Goal: Task Accomplishment & Management: Manage account settings

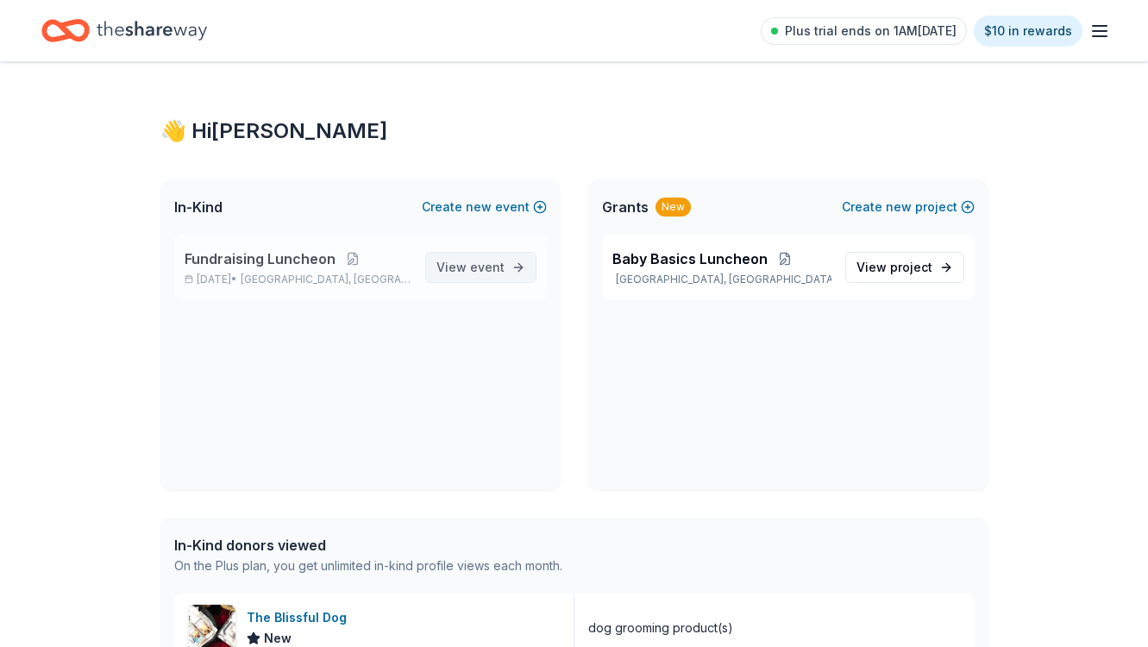
click at [487, 270] on span "event" at bounding box center [487, 267] width 35 height 15
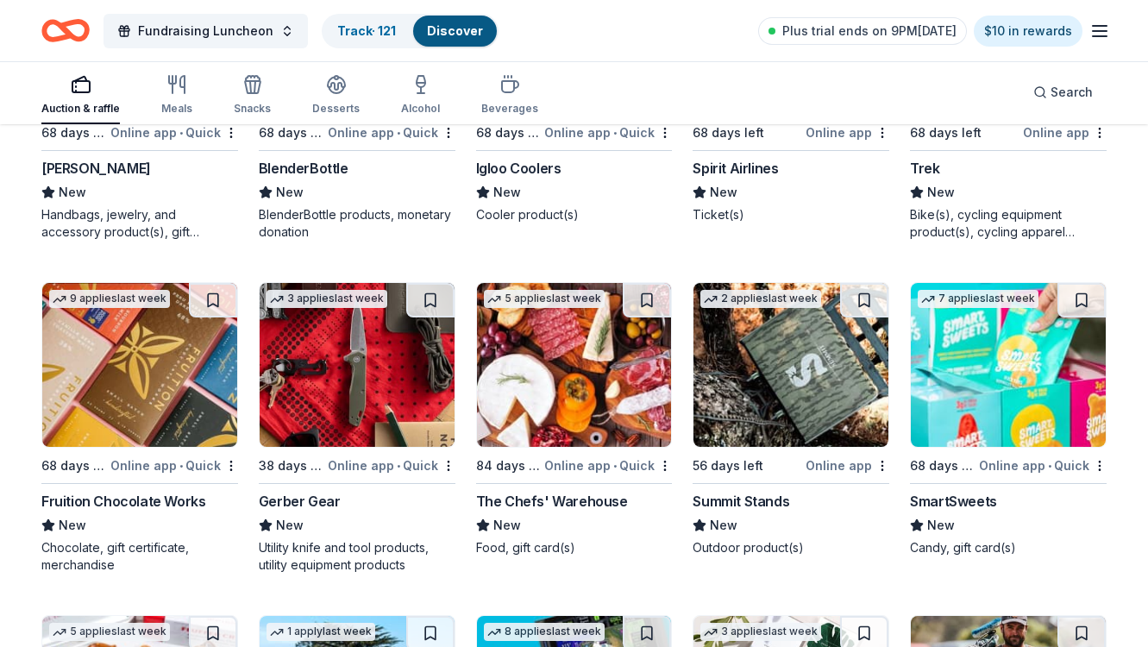
scroll to position [17105, 0]
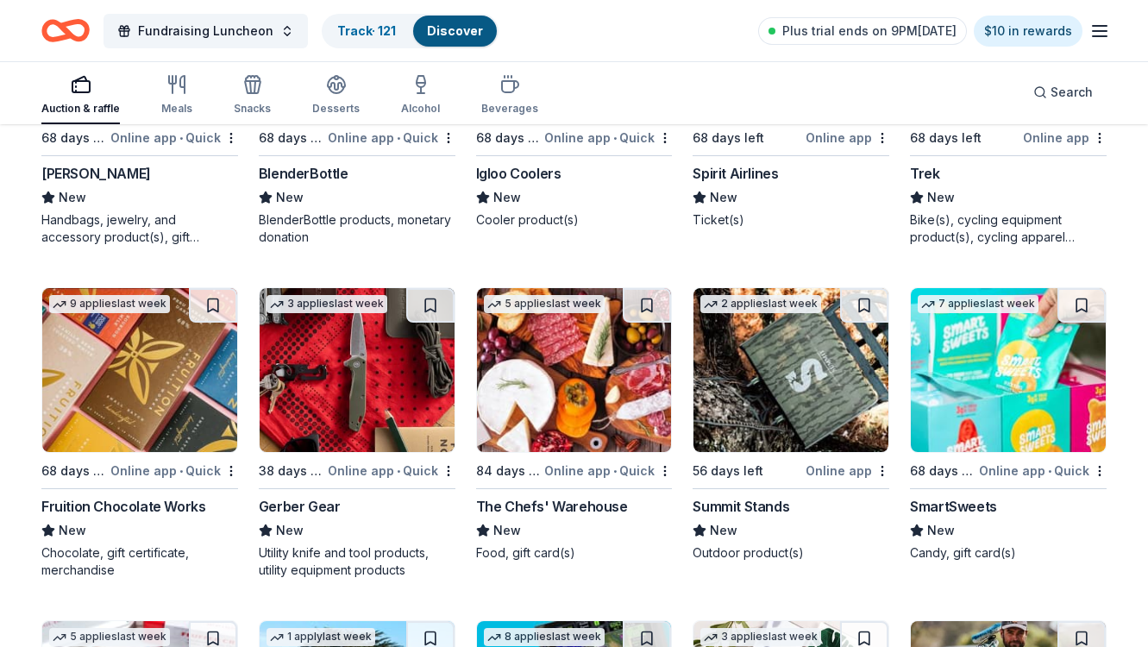
click at [550, 361] on img at bounding box center [574, 370] width 195 height 164
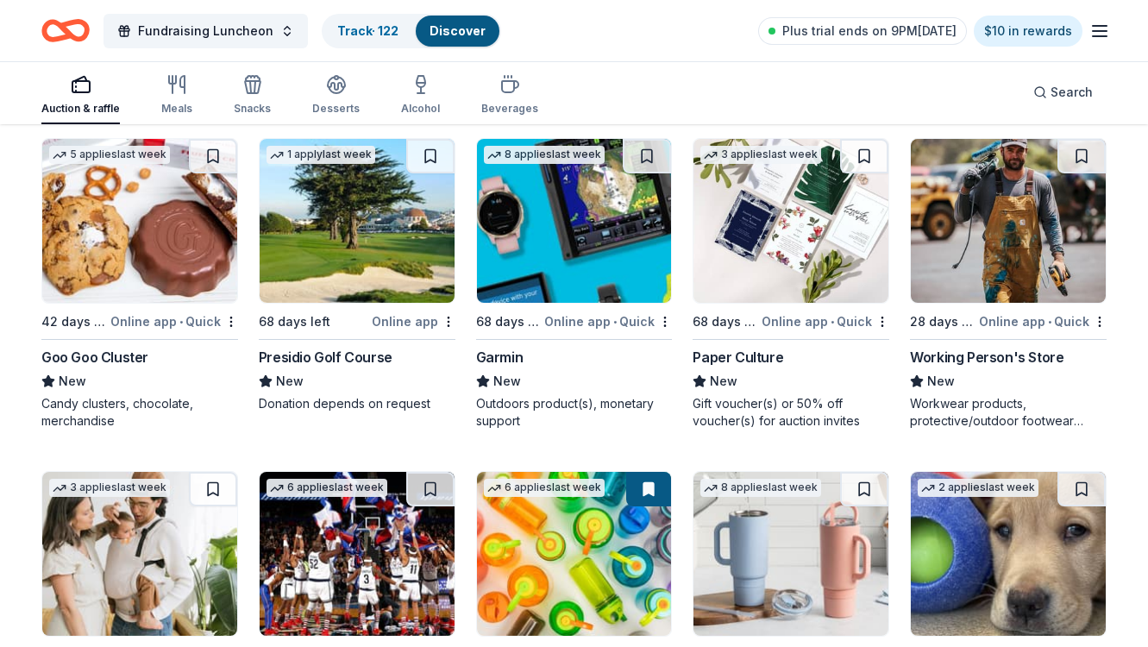
scroll to position [17587, 0]
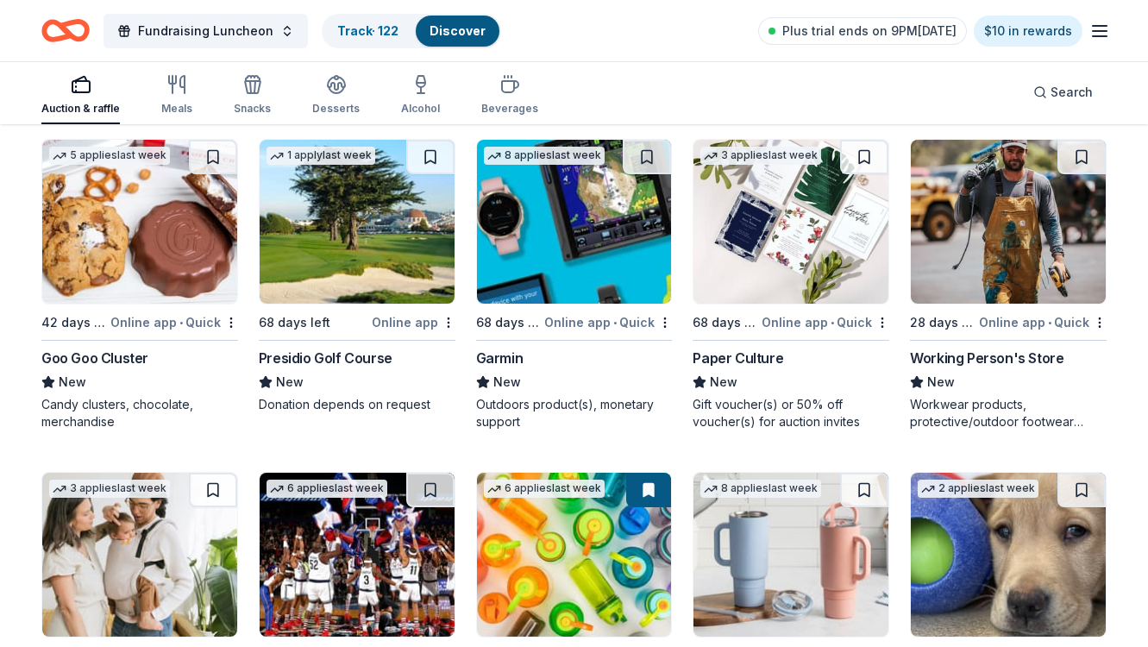
click at [361, 355] on div "Presidio Golf Course" at bounding box center [326, 358] width 134 height 21
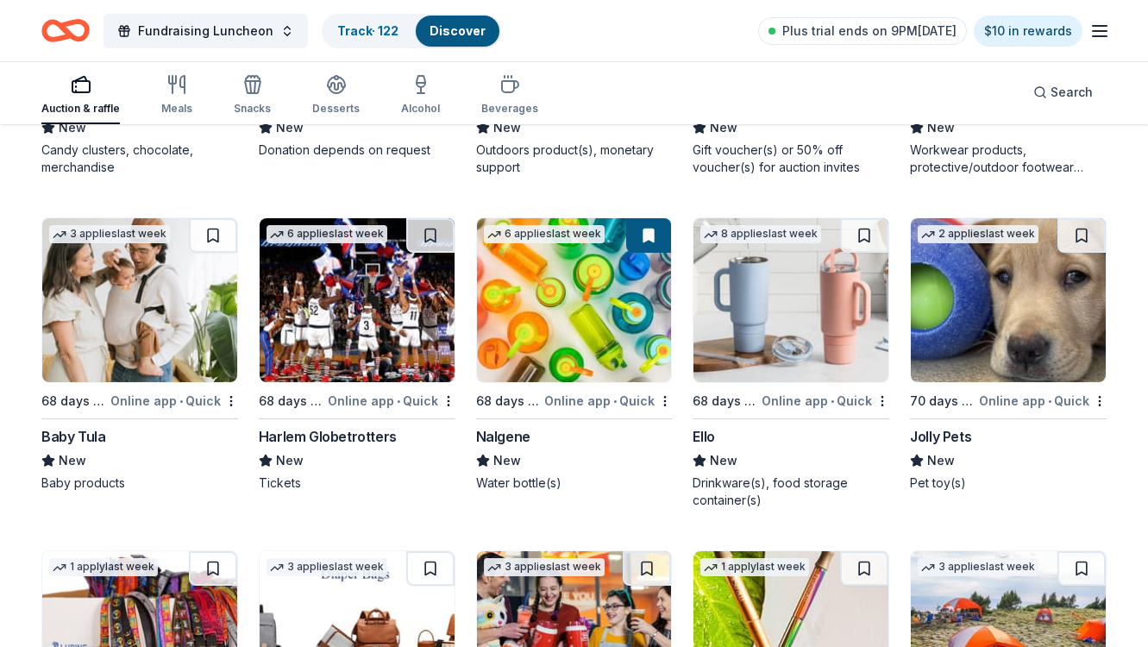
scroll to position [17845, 0]
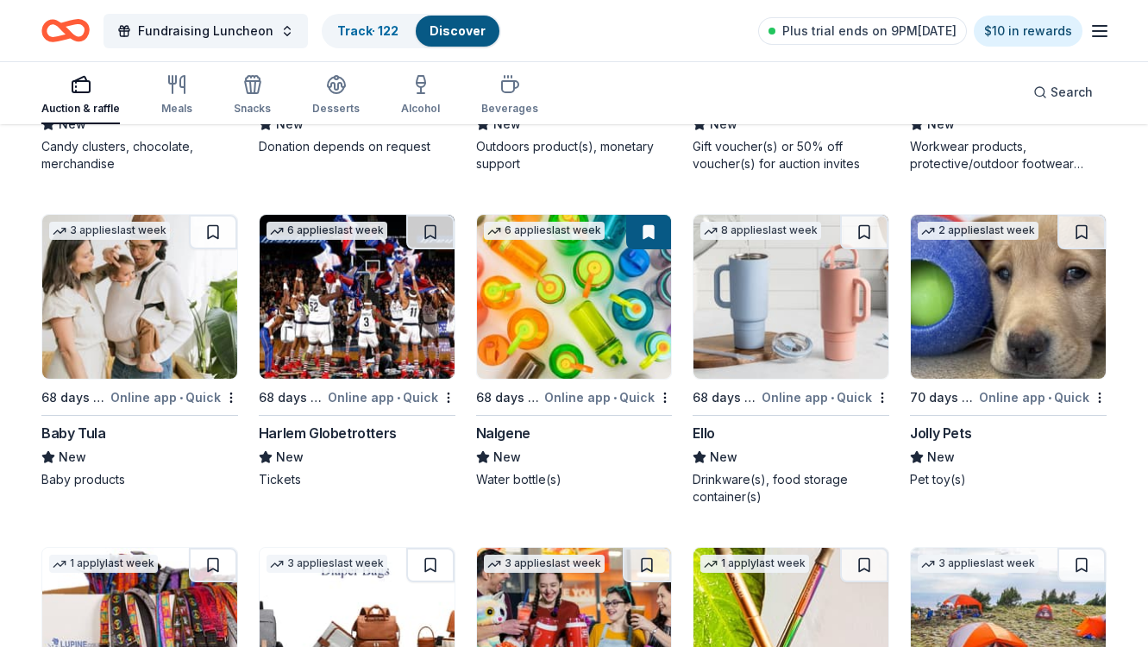
click at [1011, 288] on img at bounding box center [1008, 297] width 195 height 164
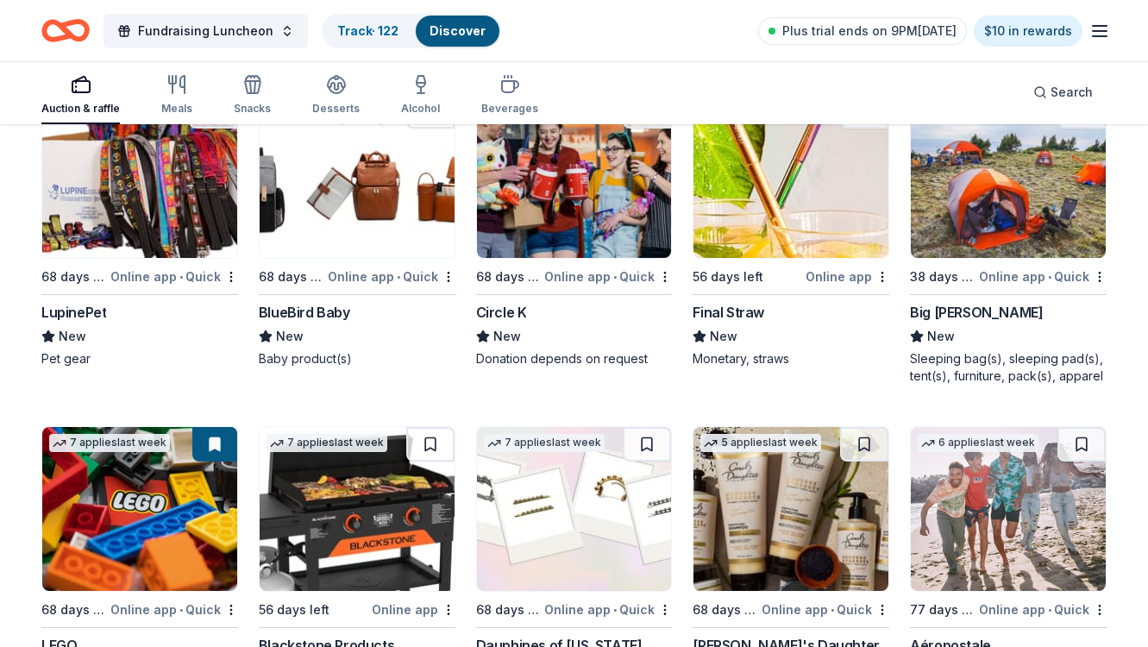
scroll to position [18295, 0]
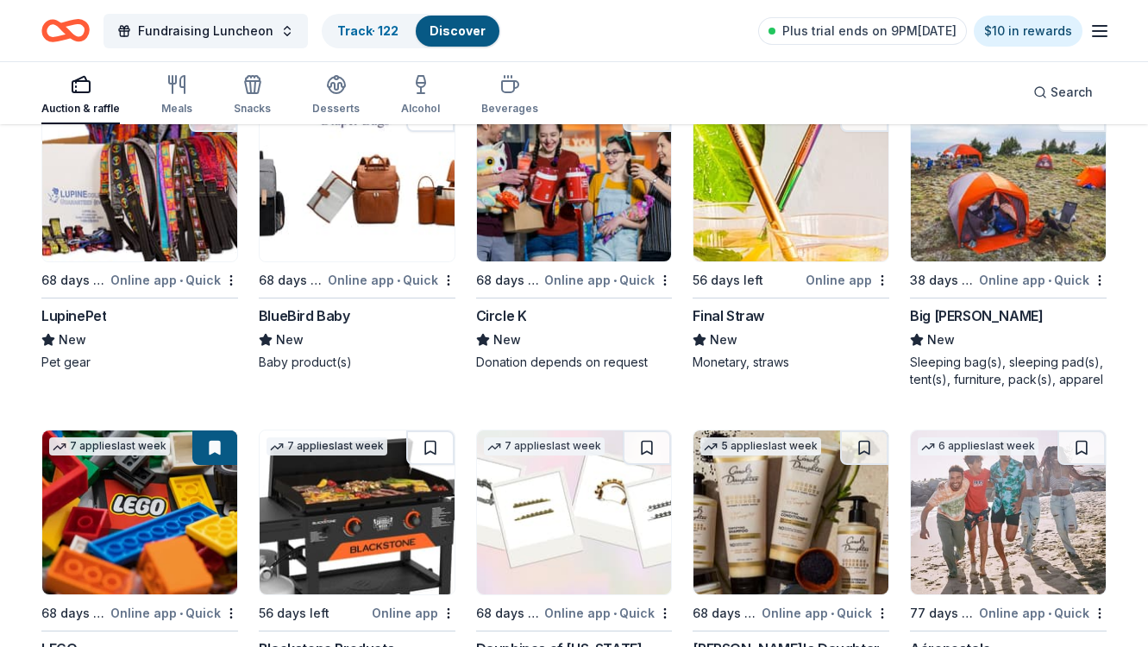
click at [588, 196] on img at bounding box center [574, 179] width 195 height 164
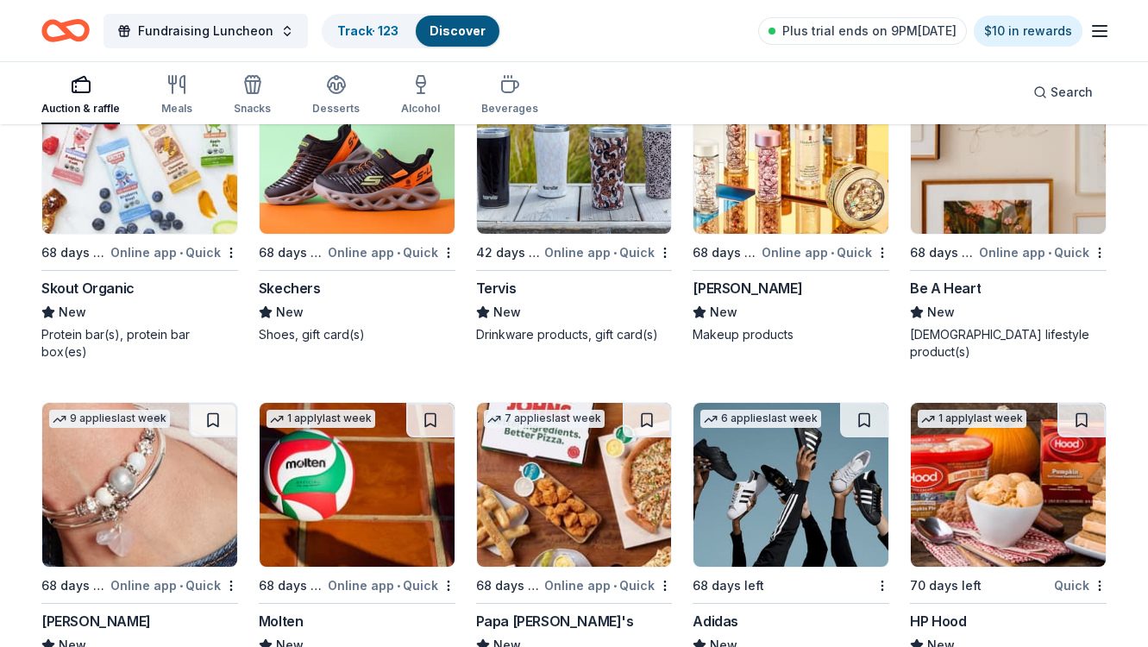
scroll to position [19313, 0]
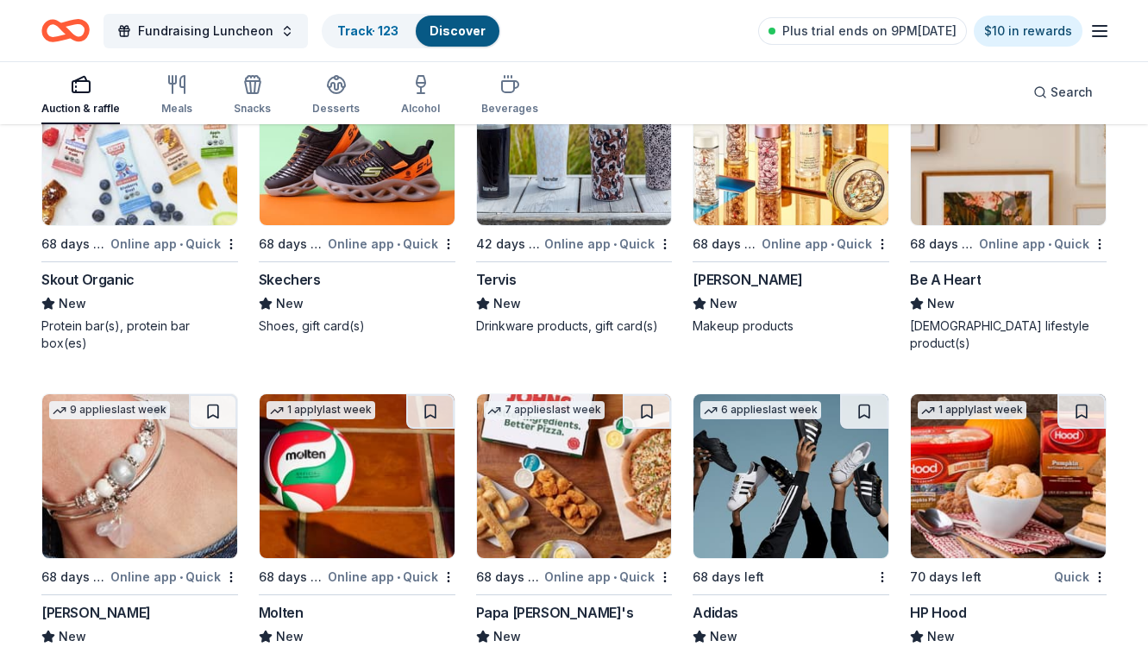
click at [399, 192] on img at bounding box center [357, 143] width 195 height 164
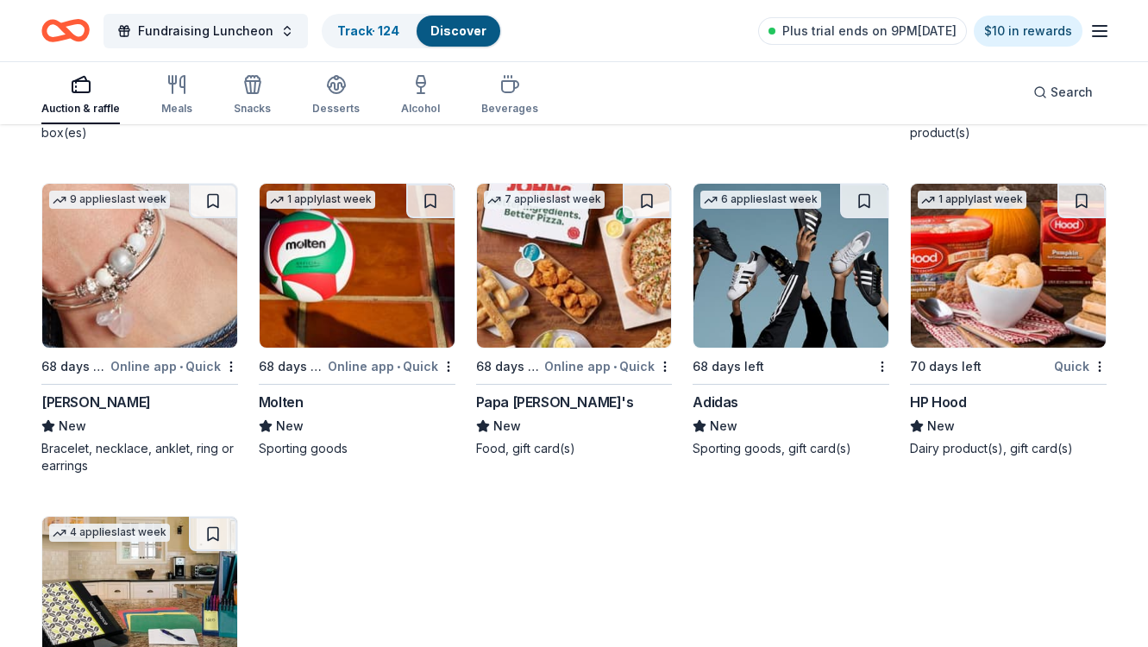
scroll to position [19519, 0]
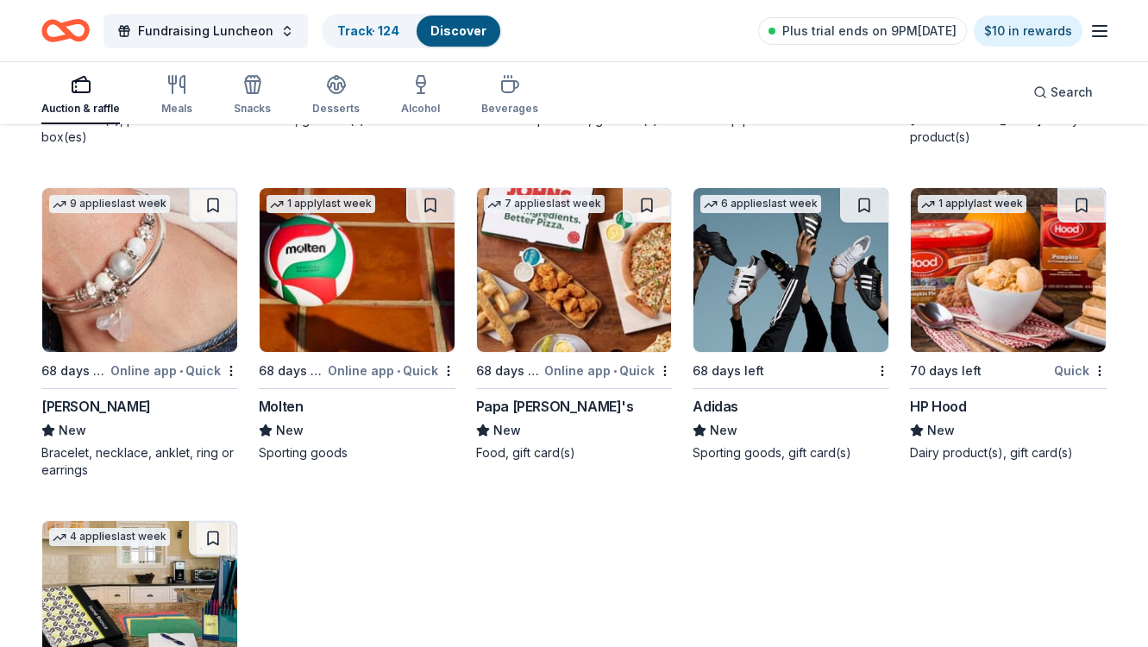
click at [761, 282] on img at bounding box center [791, 270] width 195 height 164
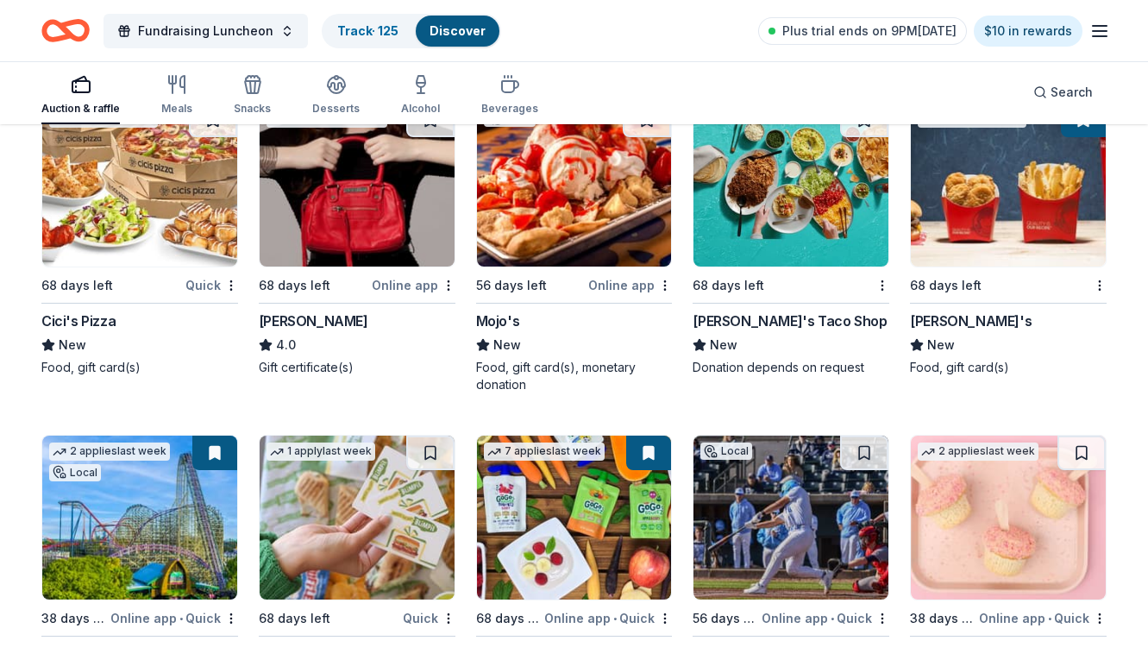
scroll to position [12658, 0]
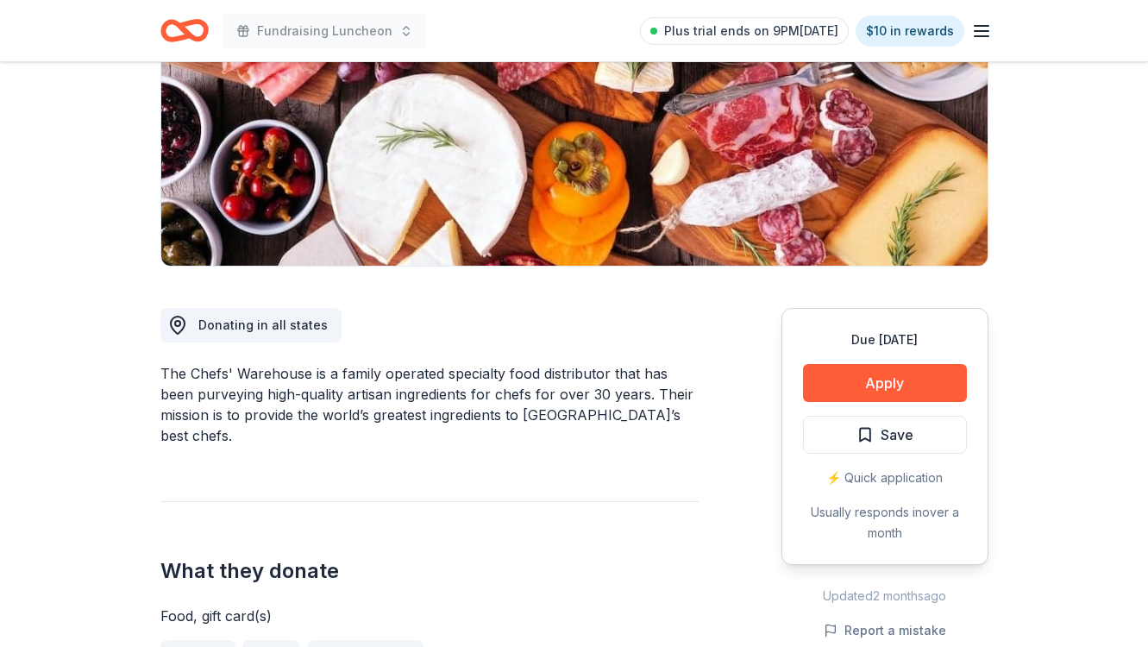
scroll to position [261, 0]
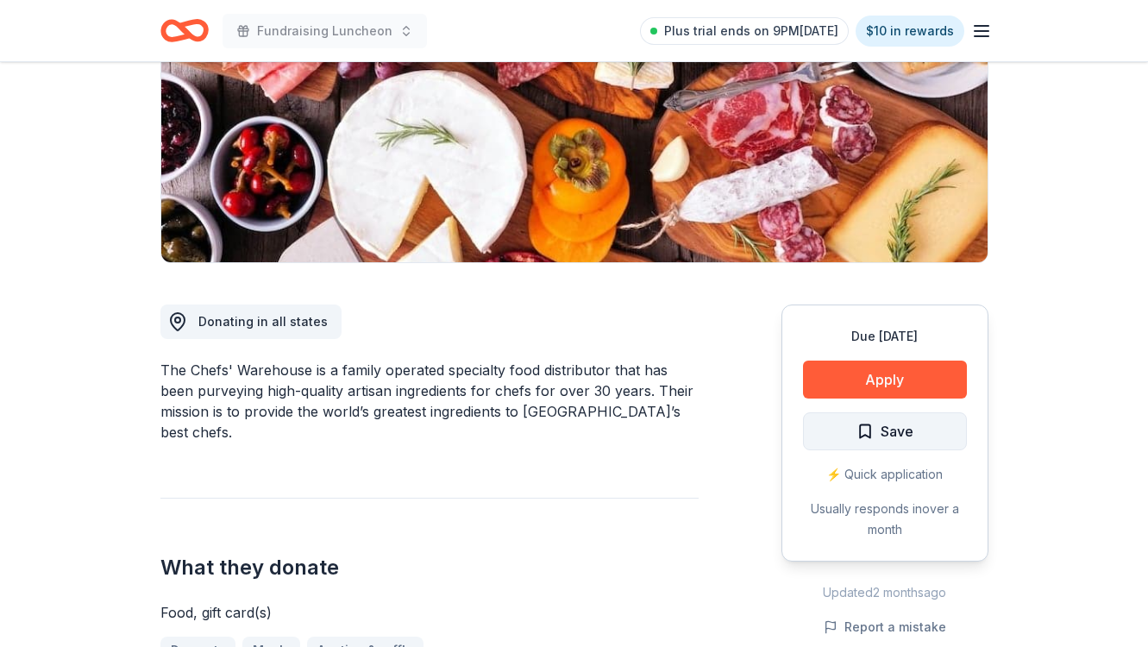
click at [874, 428] on span "Save" at bounding box center [885, 431] width 57 height 22
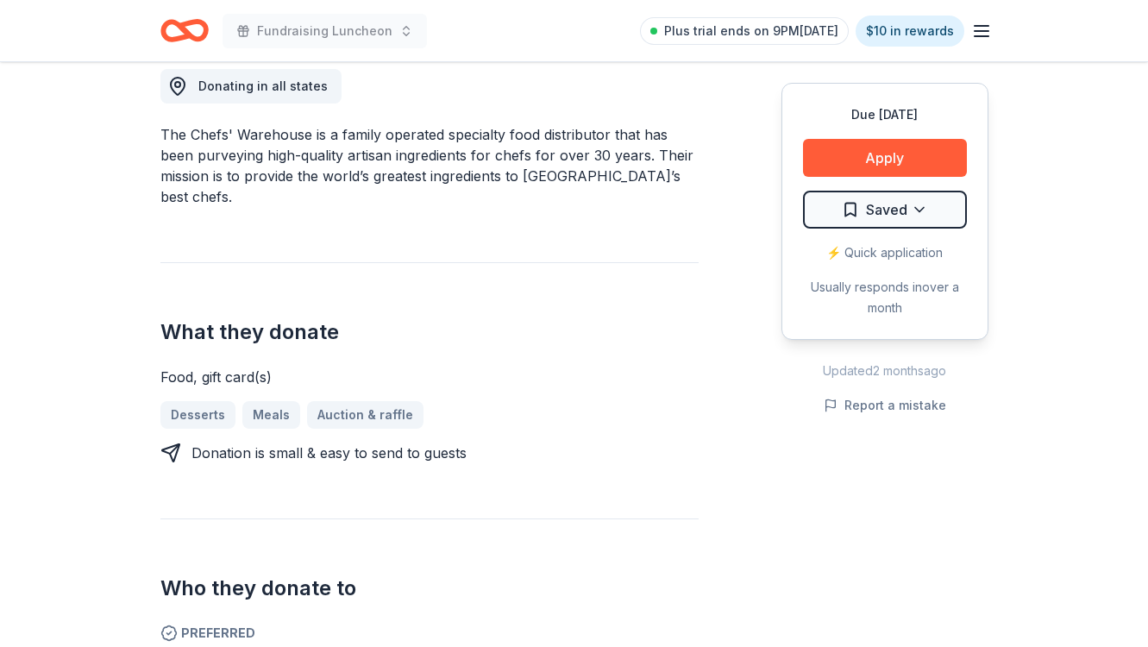
scroll to position [0, 0]
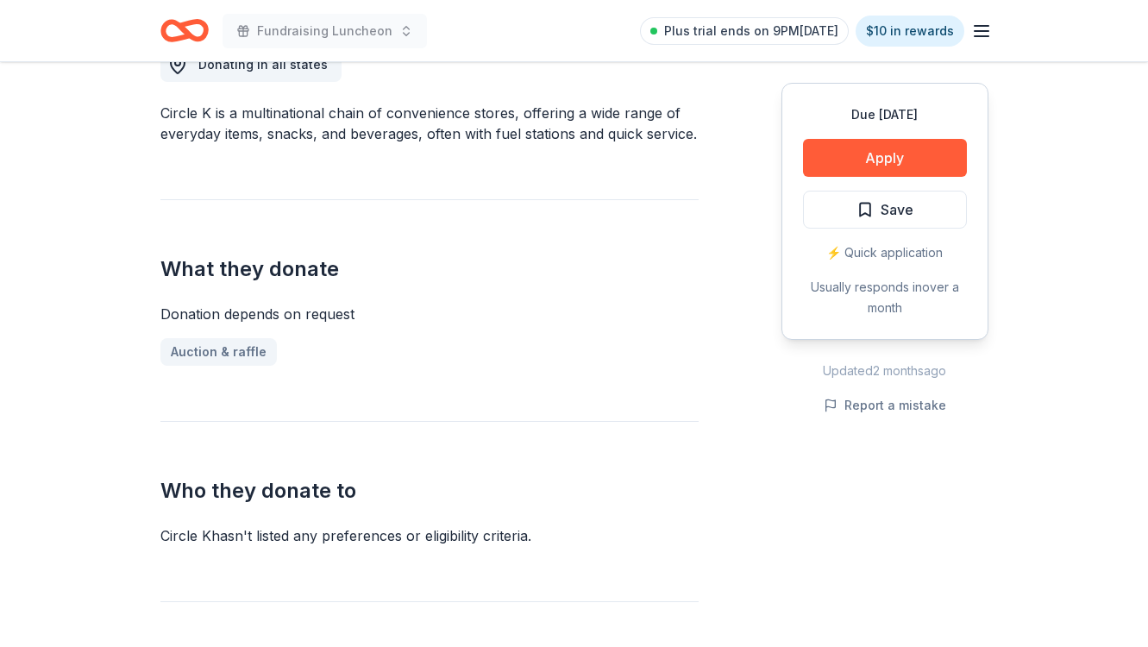
scroll to position [434, 0]
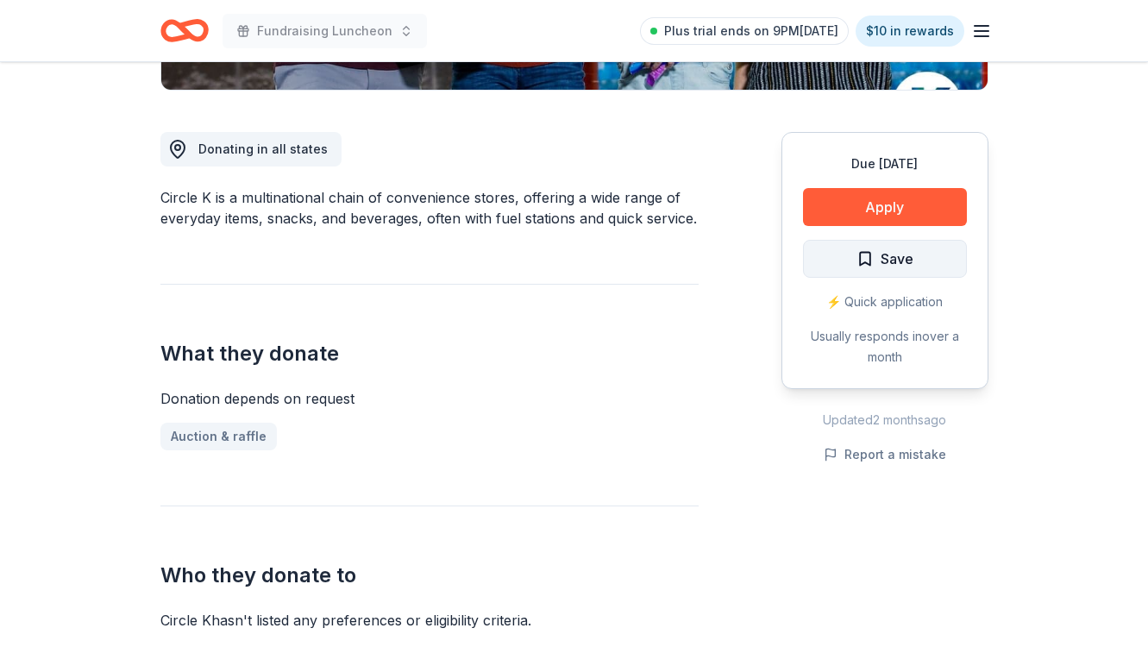
click at [869, 259] on span "Save" at bounding box center [885, 259] width 57 height 22
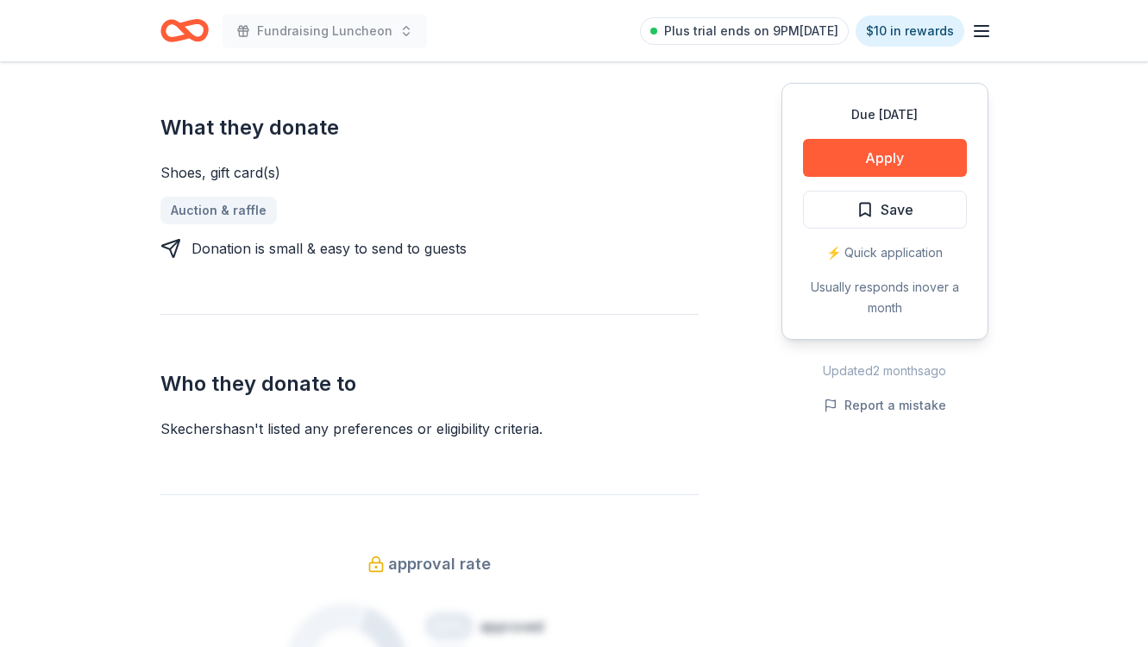
scroll to position [654, 0]
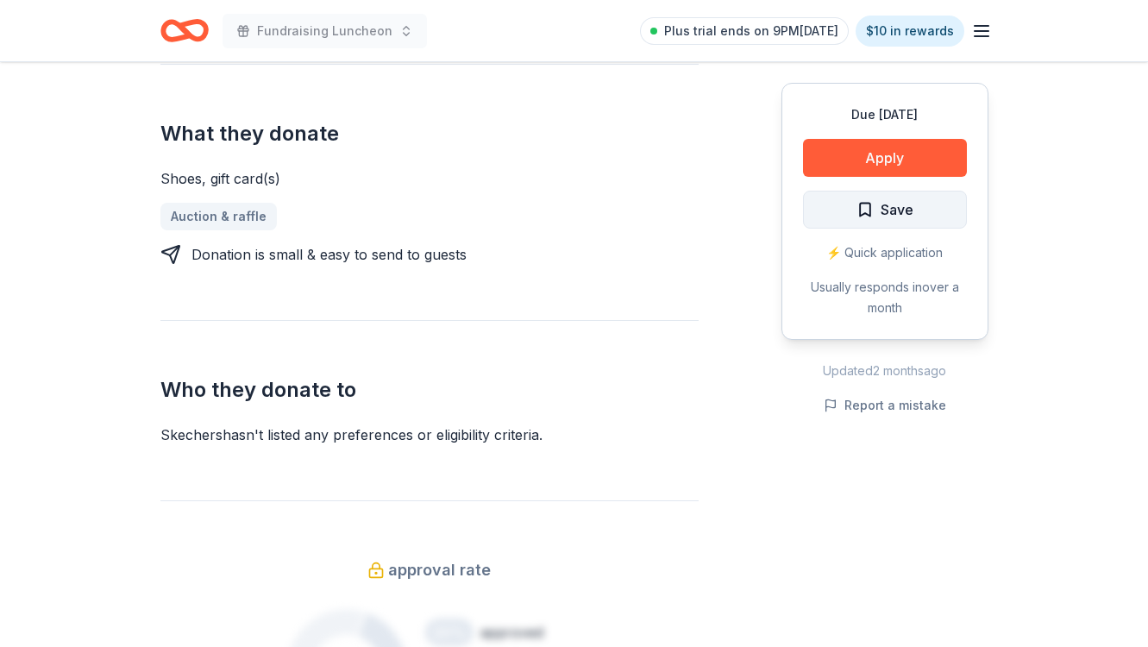
click at [864, 209] on span "Save" at bounding box center [885, 209] width 57 height 22
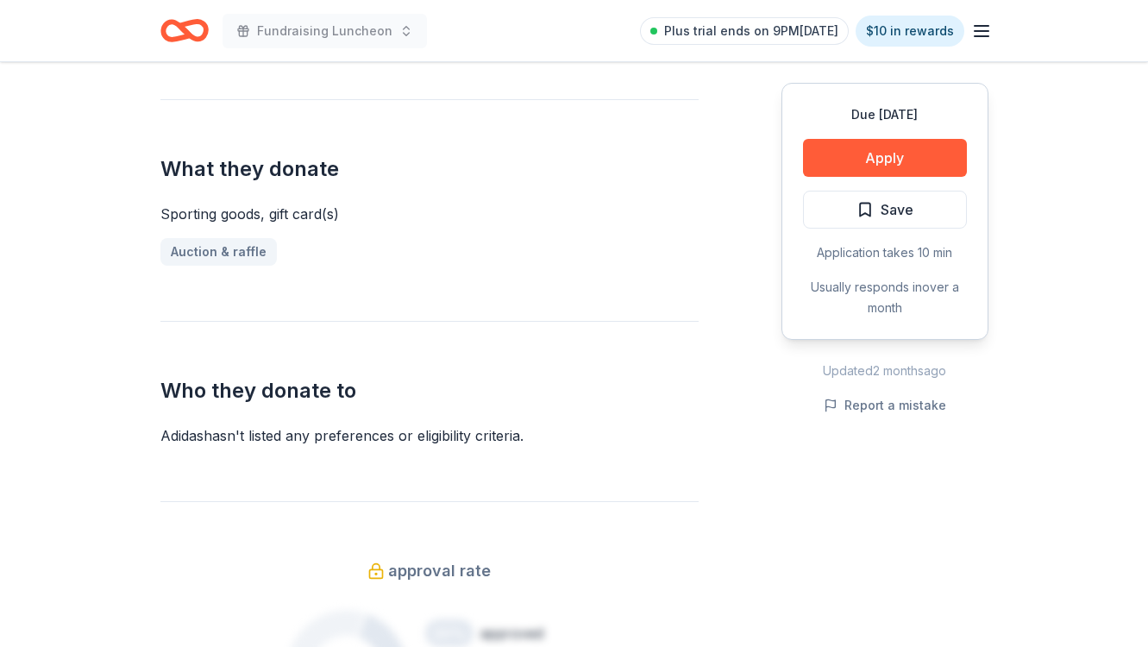
scroll to position [644, 0]
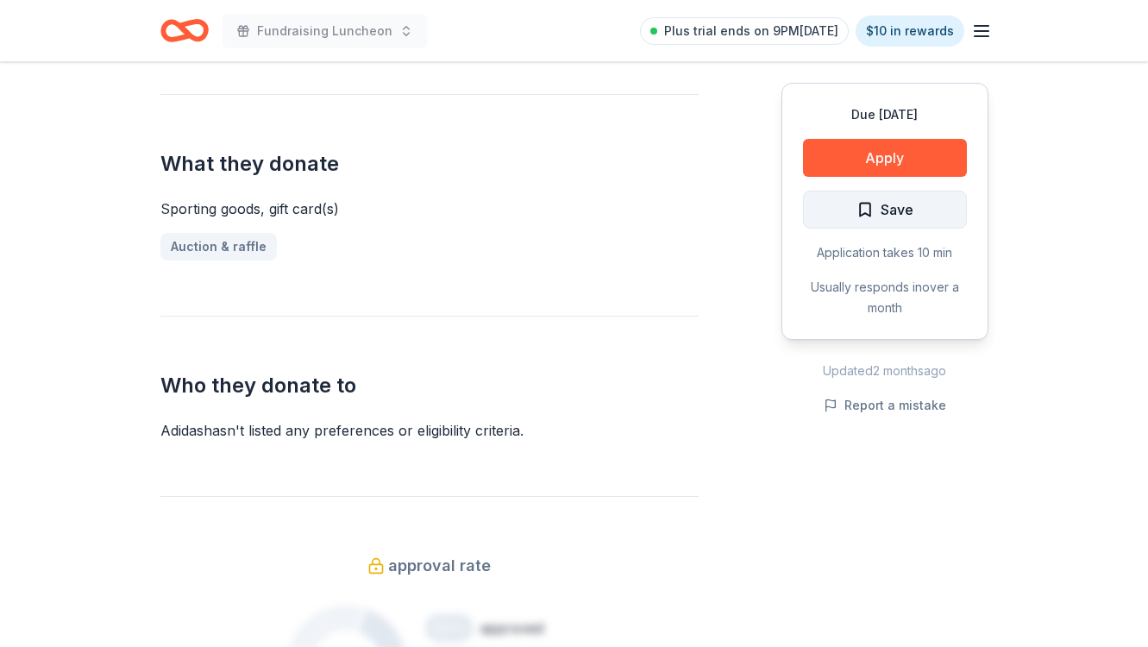
click at [860, 211] on span "Save" at bounding box center [885, 209] width 57 height 22
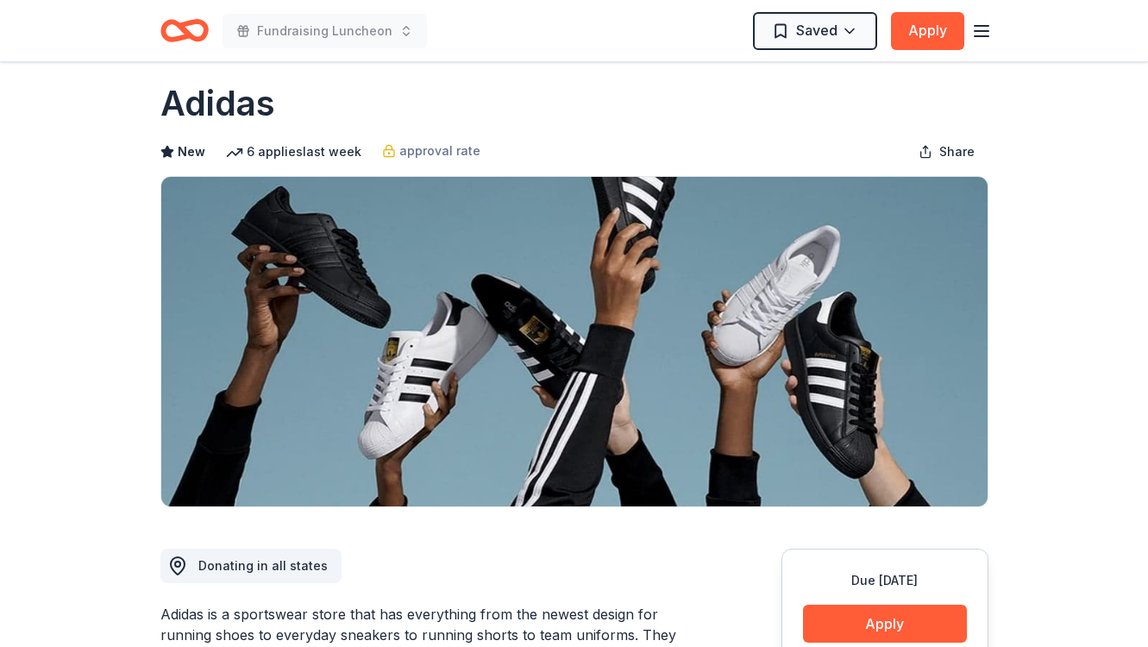
scroll to position [0, 0]
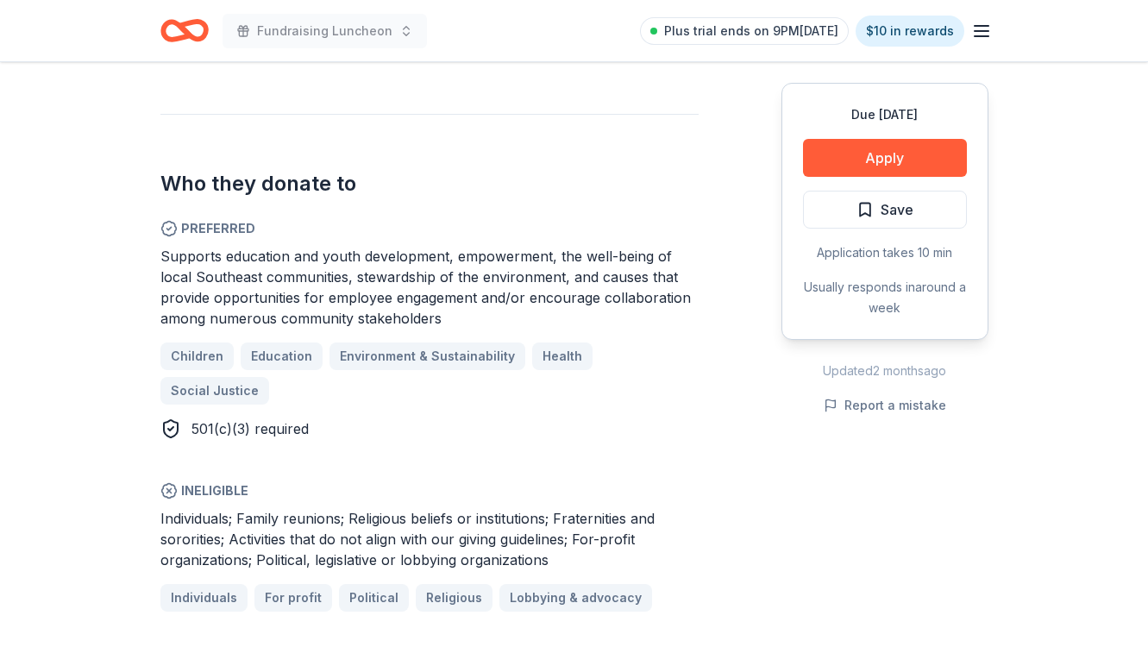
scroll to position [883, 0]
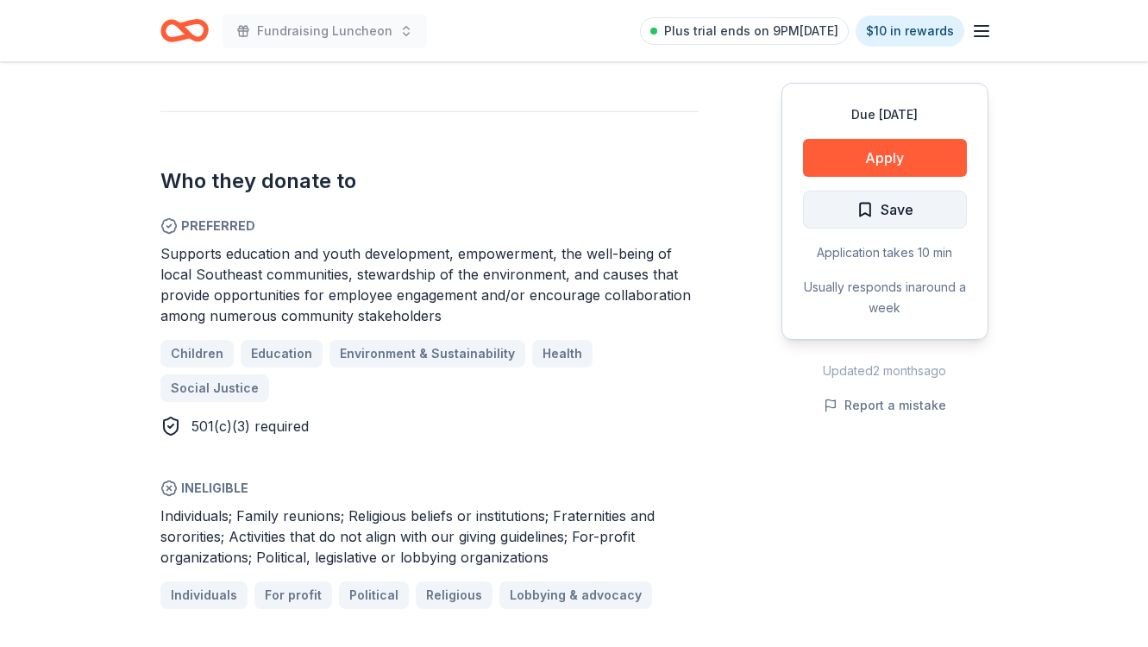
click at [865, 211] on span "Save" at bounding box center [885, 209] width 57 height 22
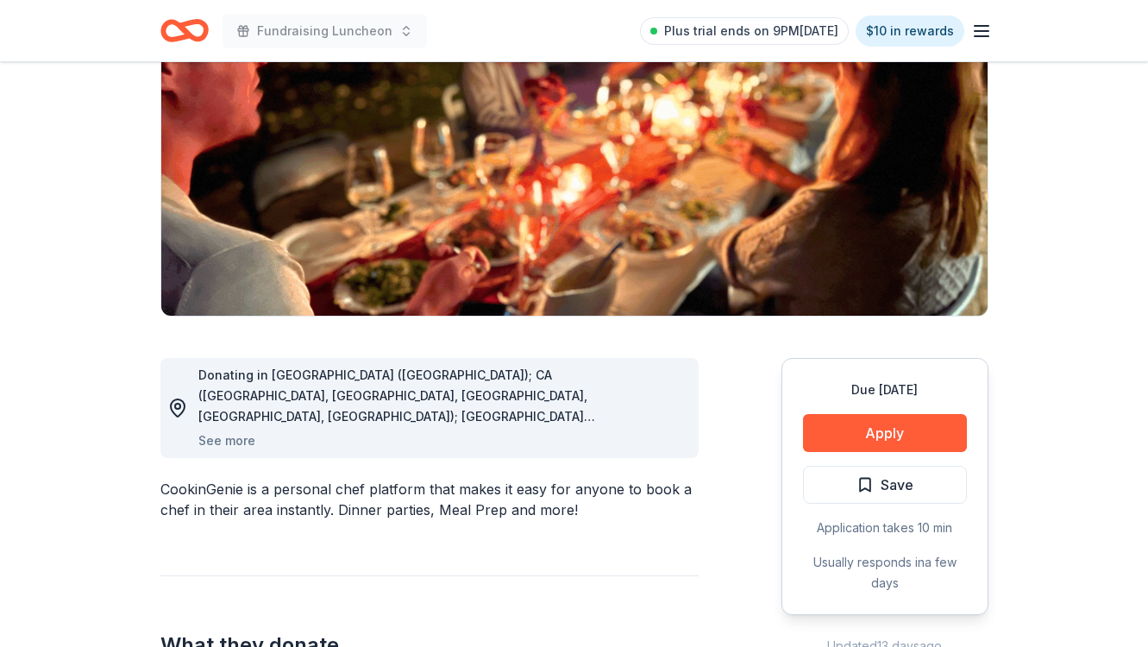
scroll to position [211, 0]
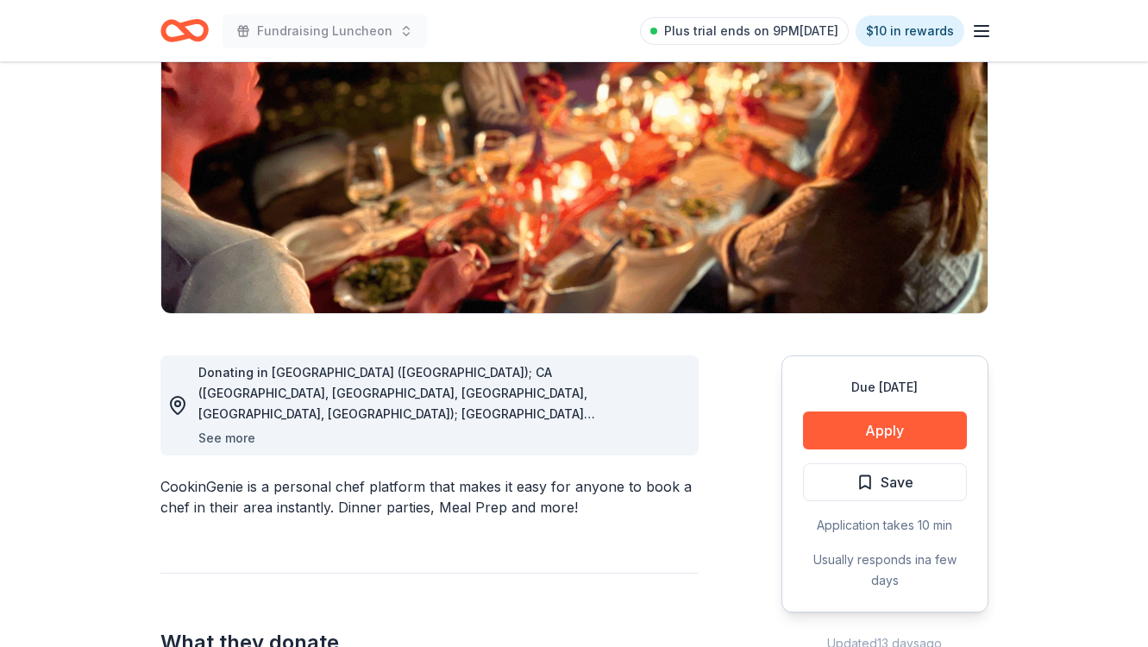
click at [227, 439] on button "See more" at bounding box center [226, 438] width 57 height 21
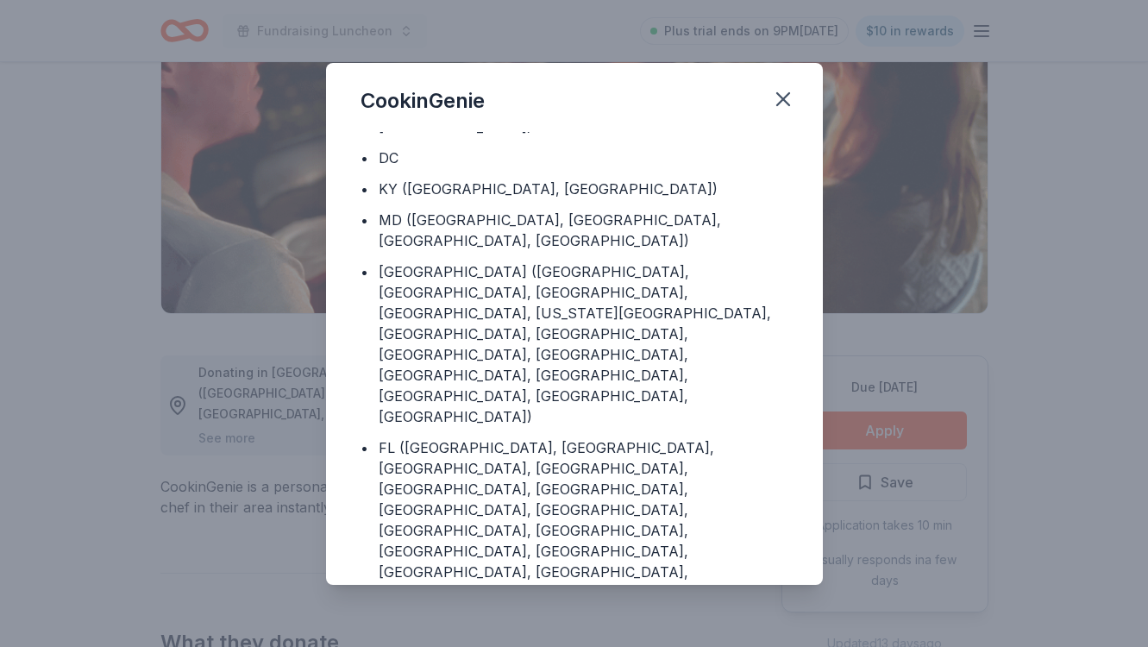
scroll to position [189, 0]
click at [783, 98] on icon "button" at bounding box center [783, 99] width 12 height 12
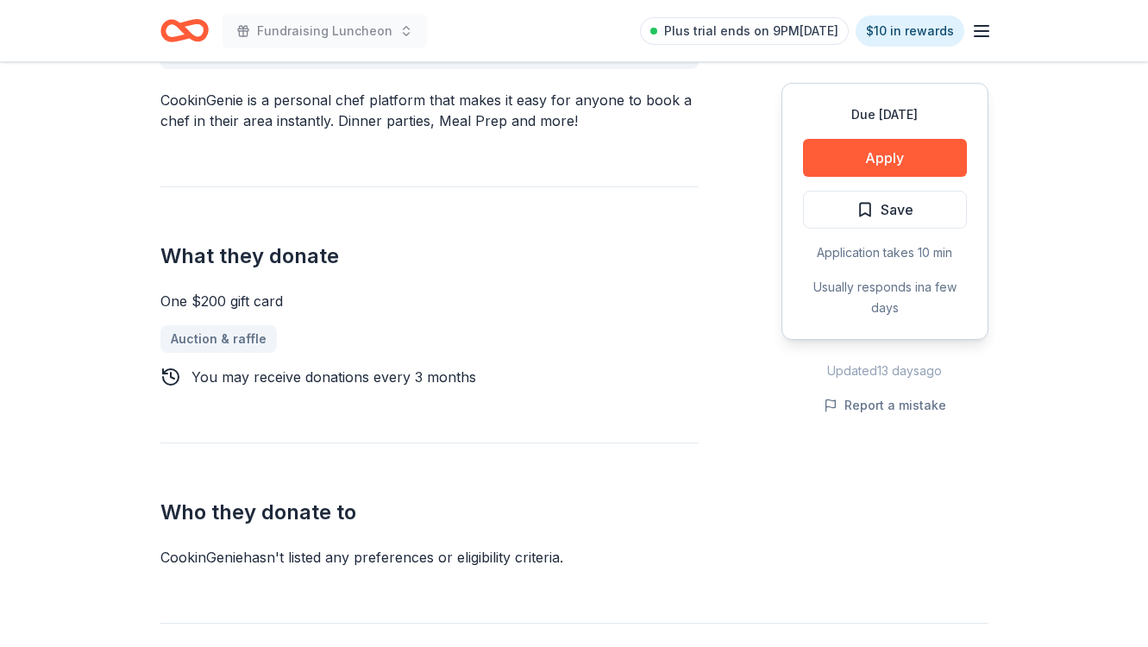
scroll to position [599, 0]
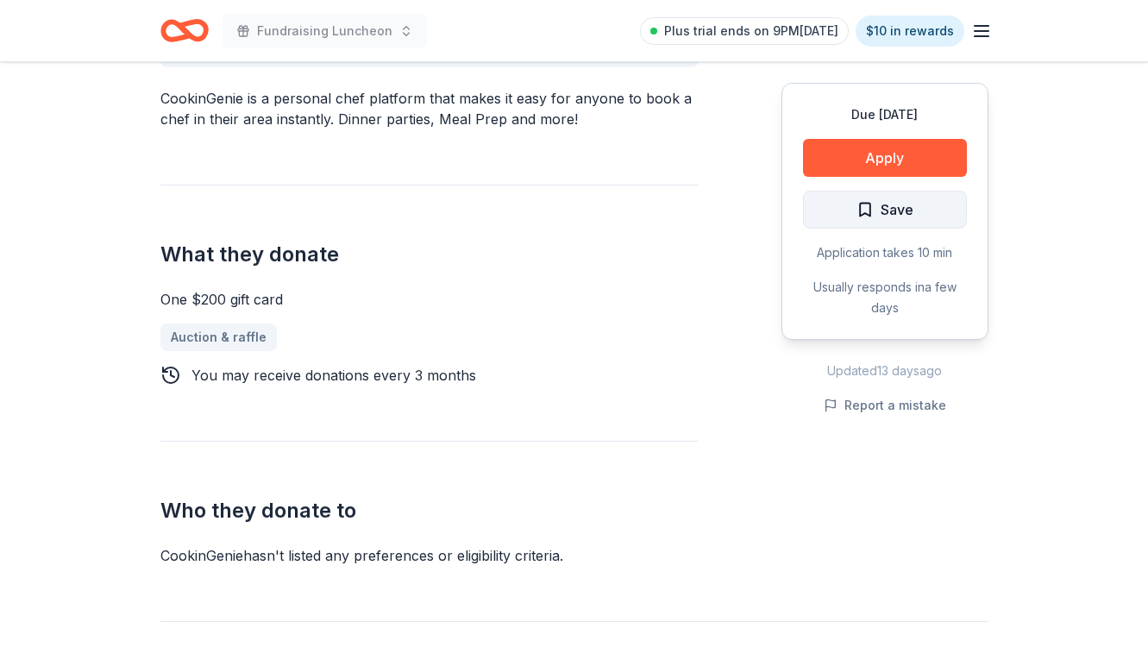
click at [867, 210] on span "Save" at bounding box center [885, 209] width 57 height 22
